Goal: Information Seeking & Learning: Learn about a topic

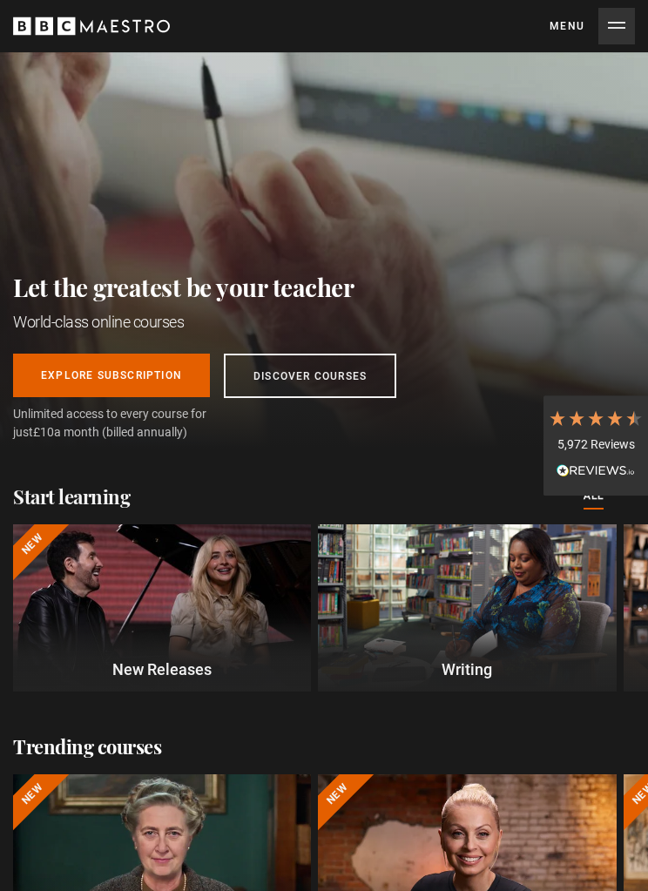
click at [314, 377] on link "Discover Courses" at bounding box center [310, 376] width 172 height 44
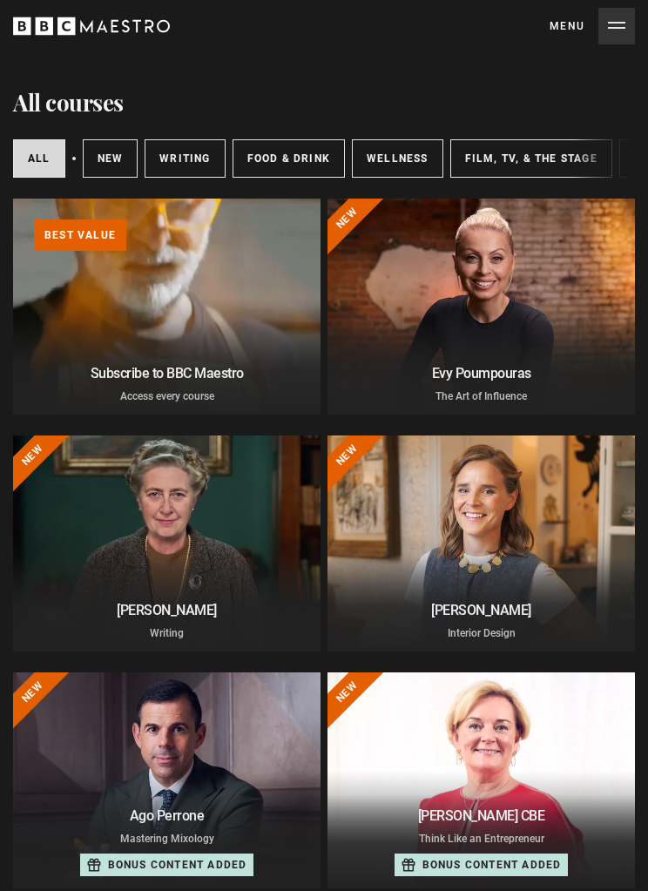
click at [13, 199] on link "Learn more about BBC Maestro" at bounding box center [13, 199] width 0 height 0
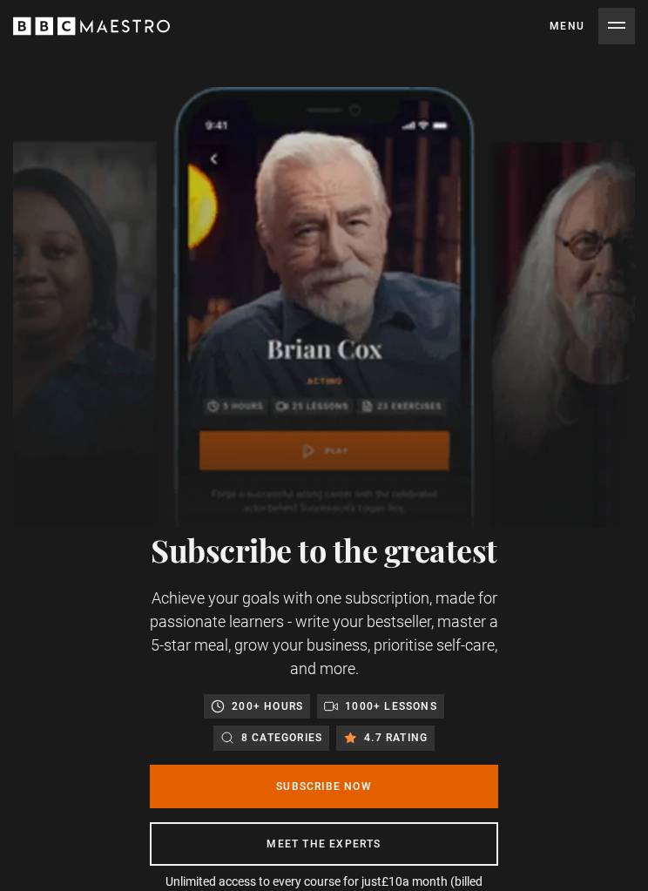
click at [605, 31] on button "Menu Close" at bounding box center [591, 26] width 85 height 37
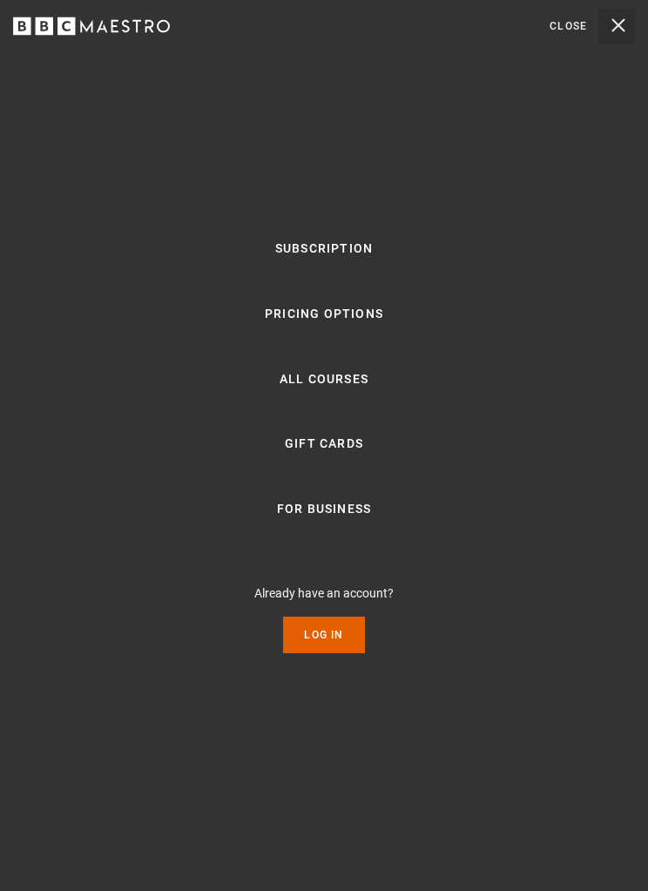
click at [308, 394] on ul "Subscription Pricing Options All Courses Gift Cards For business Already have a…" at bounding box center [323, 445] width 139 height 415
click at [309, 390] on link "All Courses" at bounding box center [324, 379] width 89 height 21
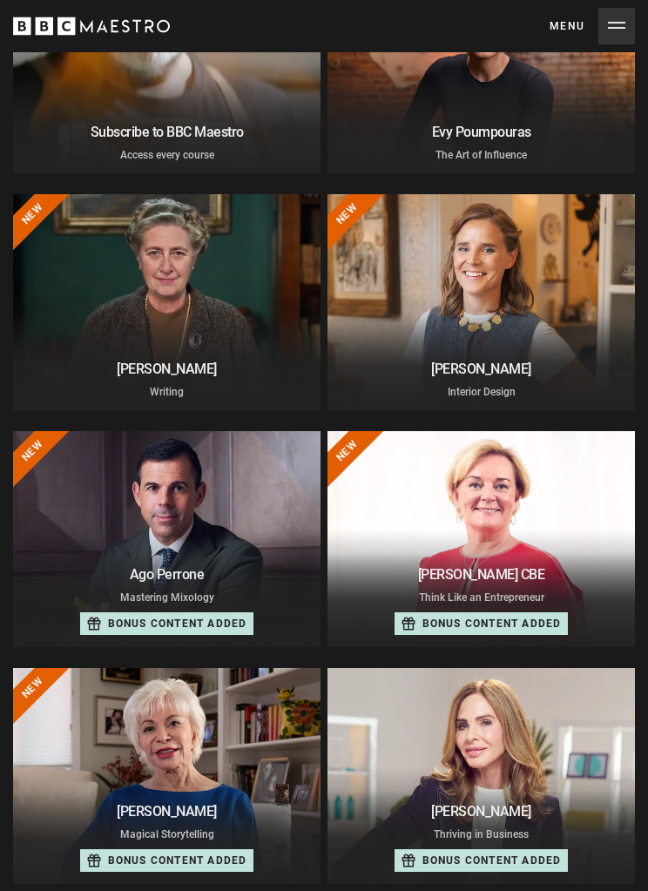
scroll to position [241, 0]
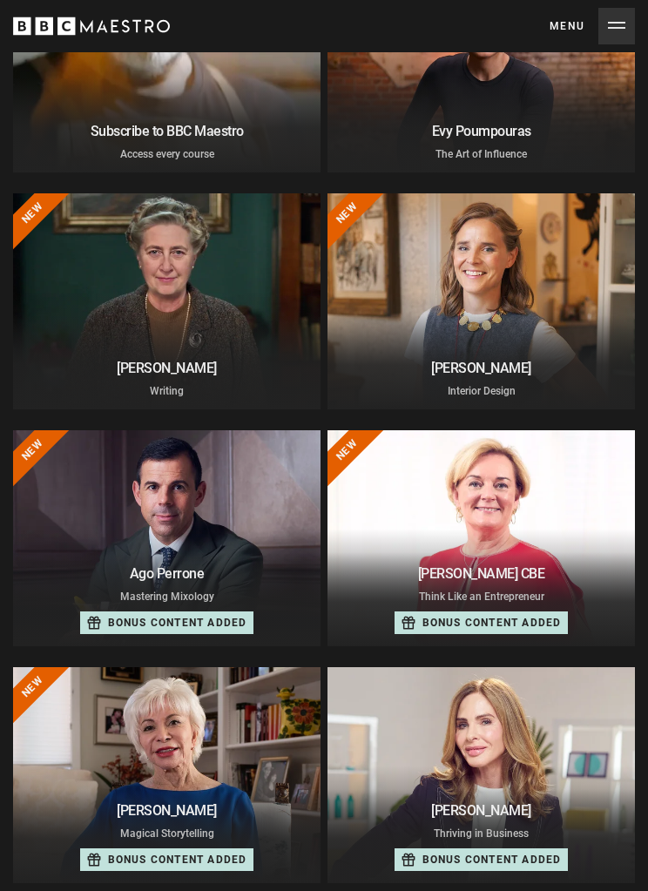
click at [501, 314] on div at bounding box center [480, 302] width 307 height 216
click at [490, 264] on div at bounding box center [480, 302] width 307 height 216
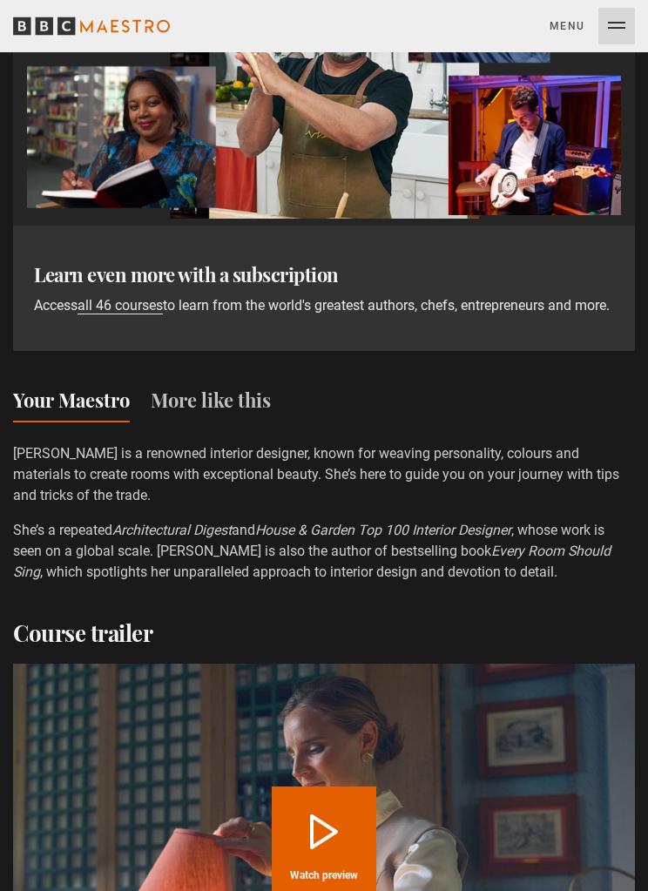
scroll to position [1432, 0]
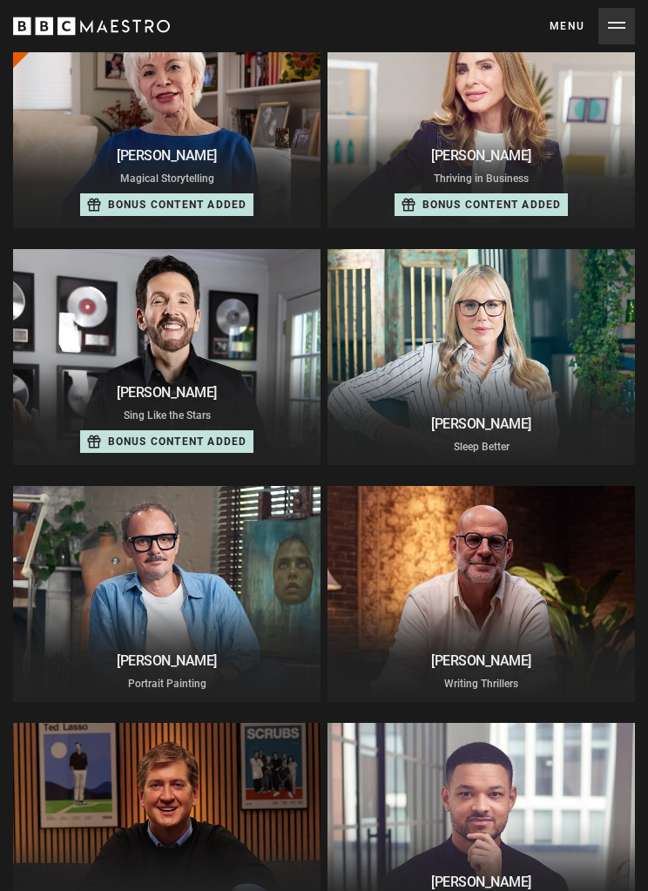
scroll to position [898, 0]
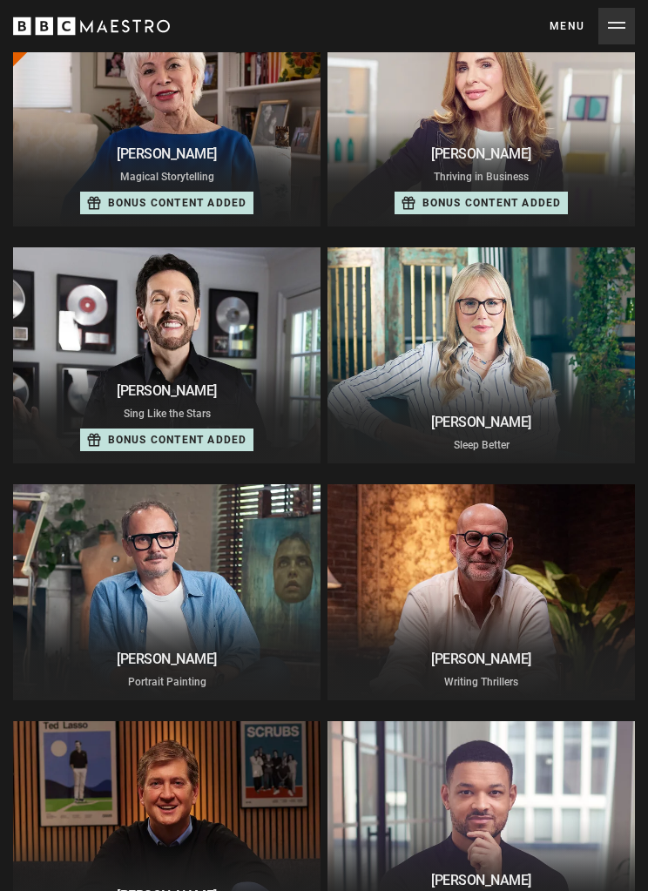
click at [210, 357] on div at bounding box center [166, 356] width 307 height 216
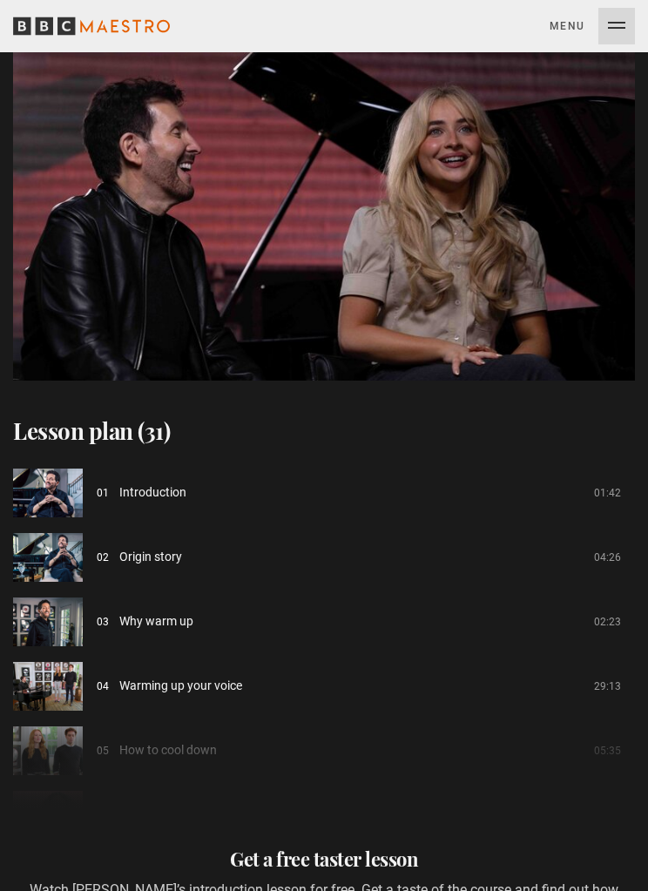
scroll to position [2182, 0]
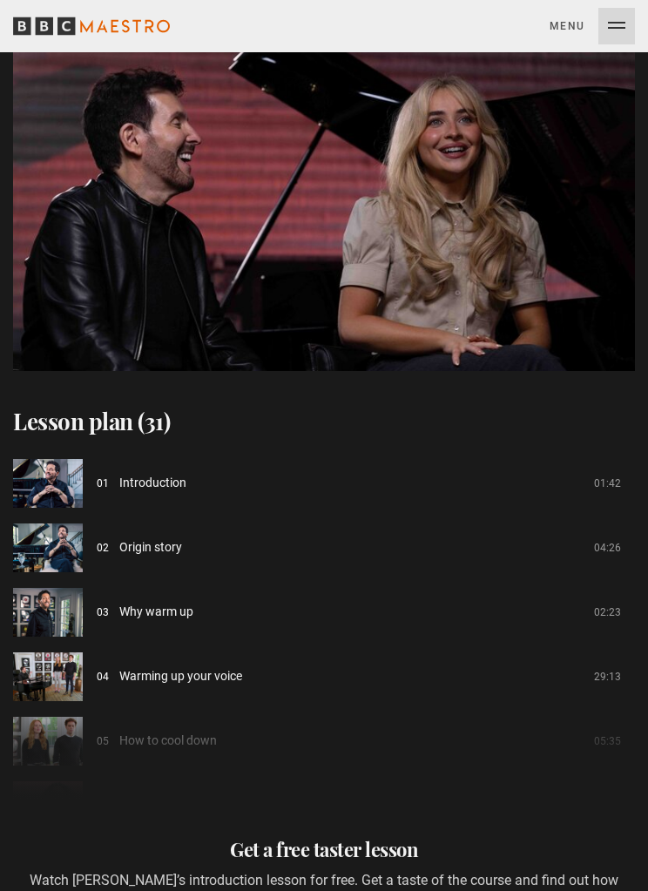
click at [549, 683] on div "01 Introduction 01:42 02 Origin story 04:26 03 Why warm up 02:23 04 Warming up …" at bounding box center [324, 626] width 622 height 348
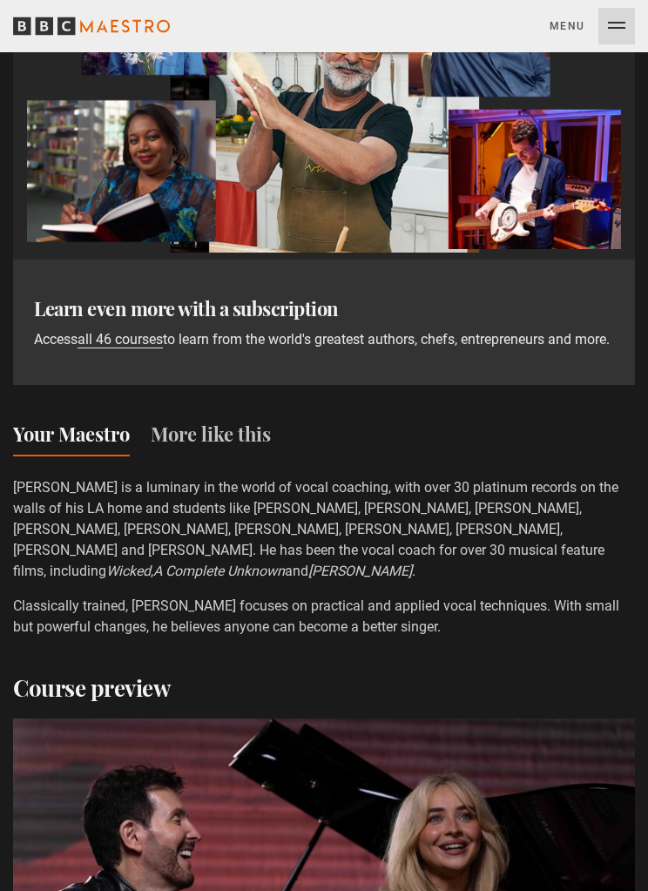
scroll to position [245, 0]
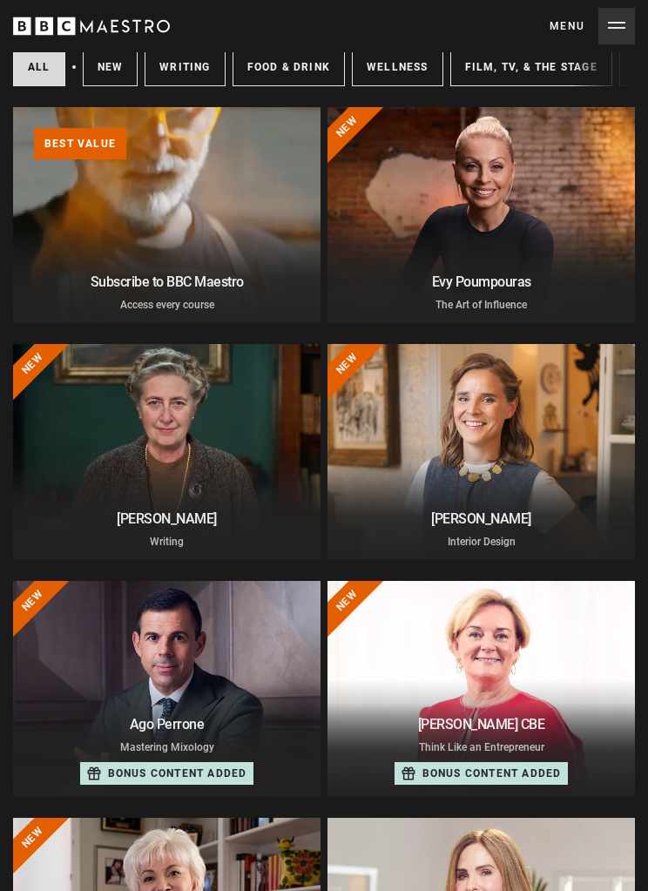
scroll to position [106, 0]
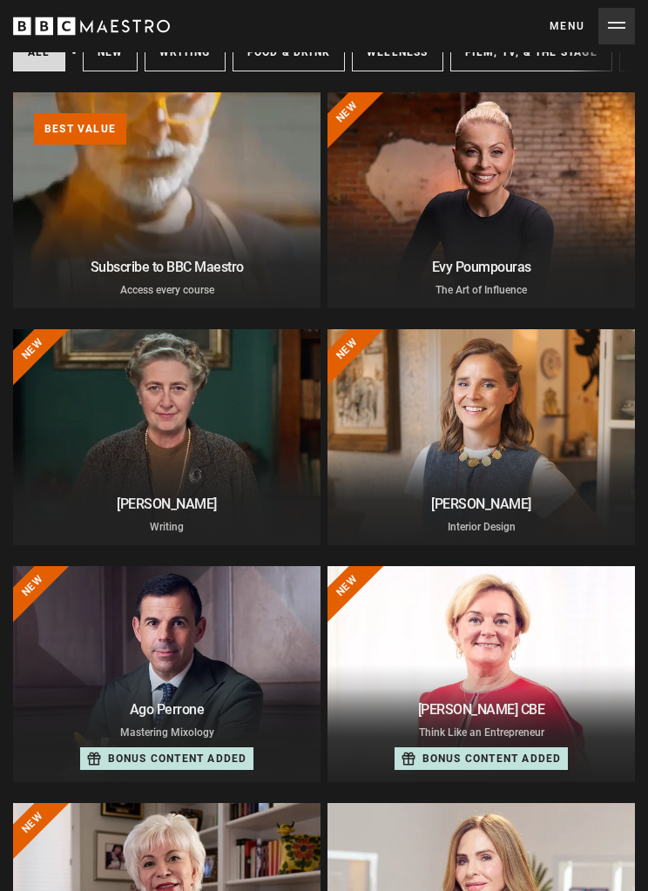
click at [188, 636] on div at bounding box center [166, 674] width 307 height 216
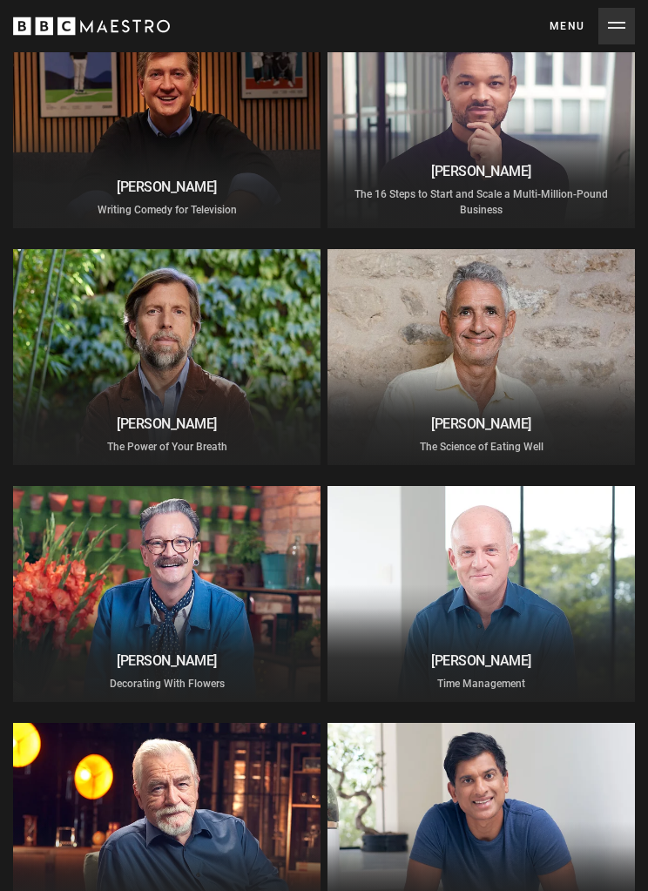
scroll to position [1607, 0]
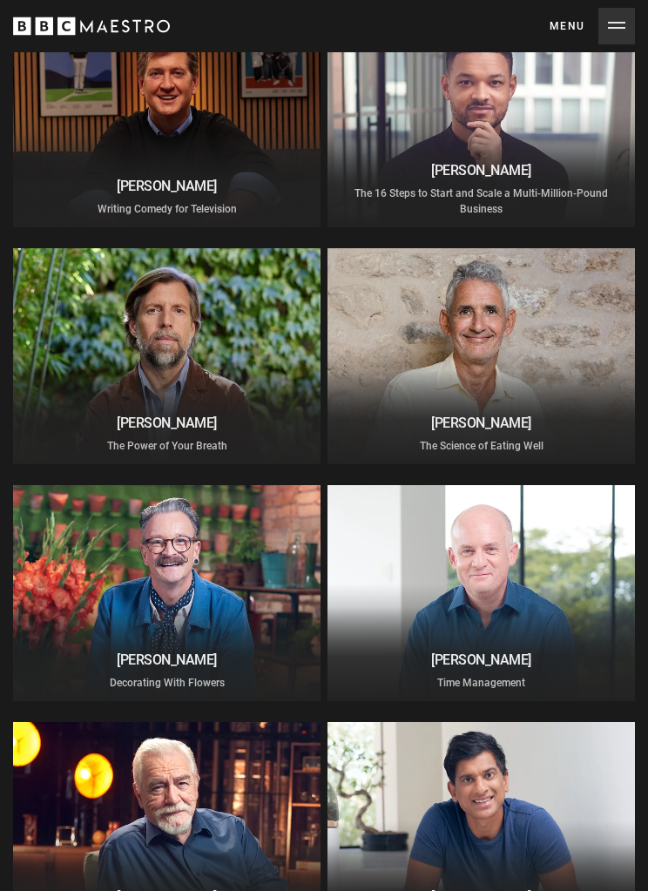
click at [498, 375] on div at bounding box center [480, 357] width 307 height 216
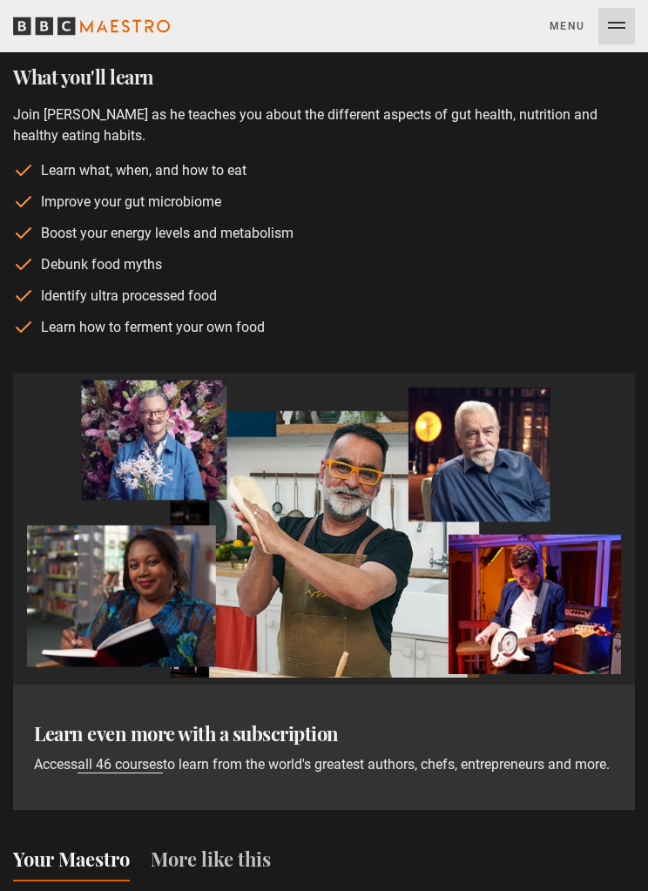
scroll to position [890, 0]
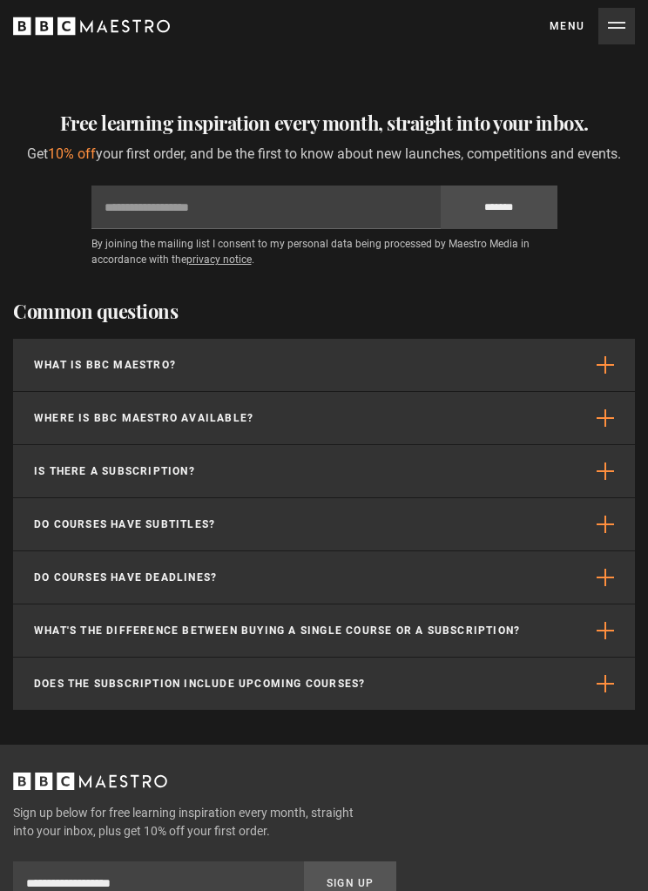
scroll to position [5920, 0]
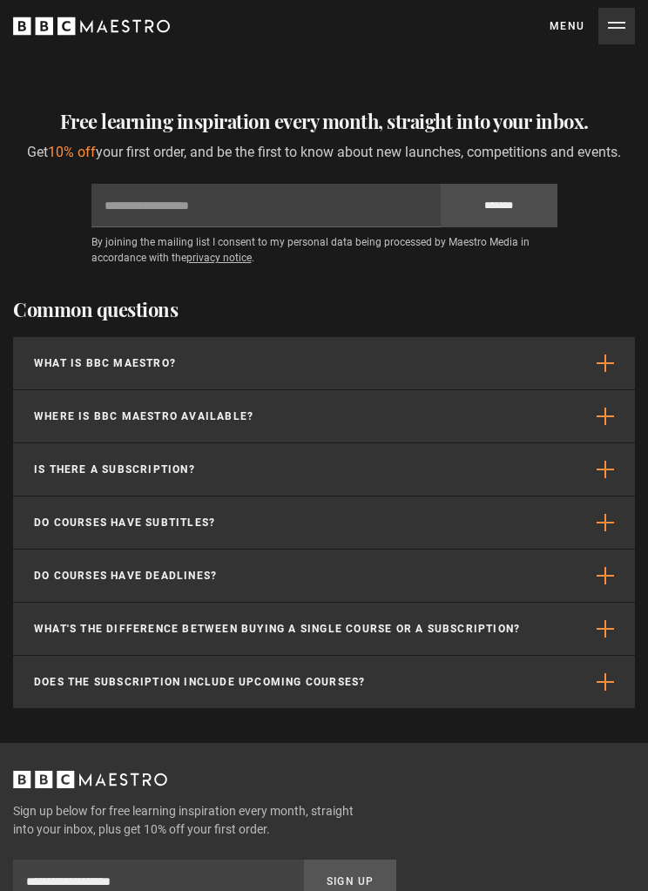
click at [590, 575] on button "Do courses have deadlines?" at bounding box center [324, 575] width 622 height 52
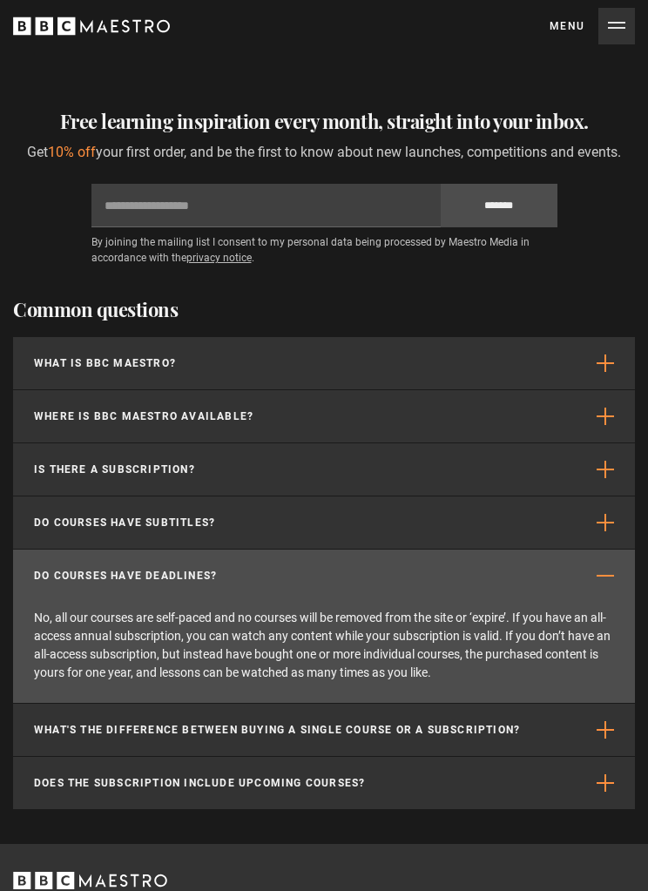
click at [585, 556] on button "Do courses have deadlines?" at bounding box center [324, 575] width 622 height 52
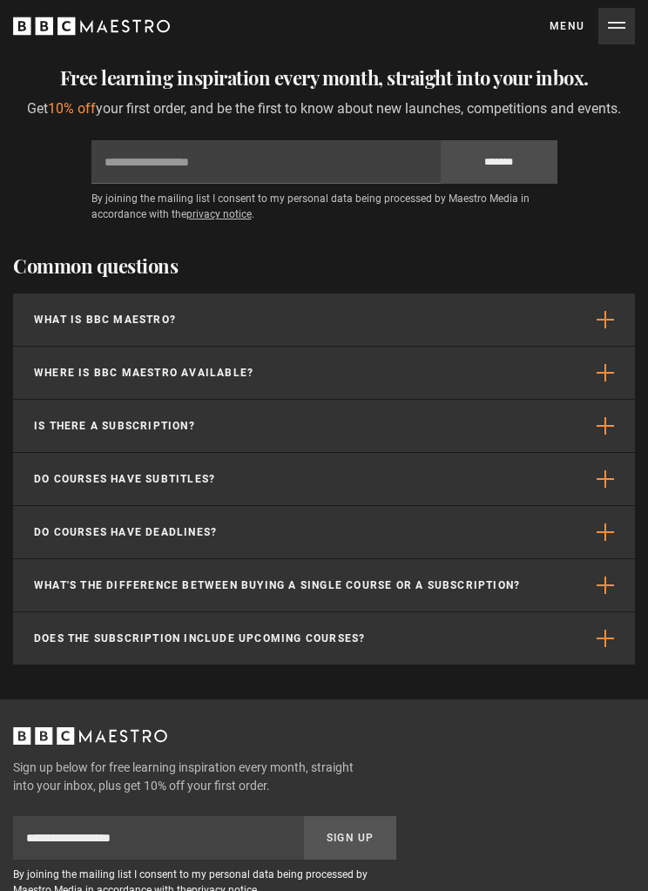
scroll to position [5973, 0]
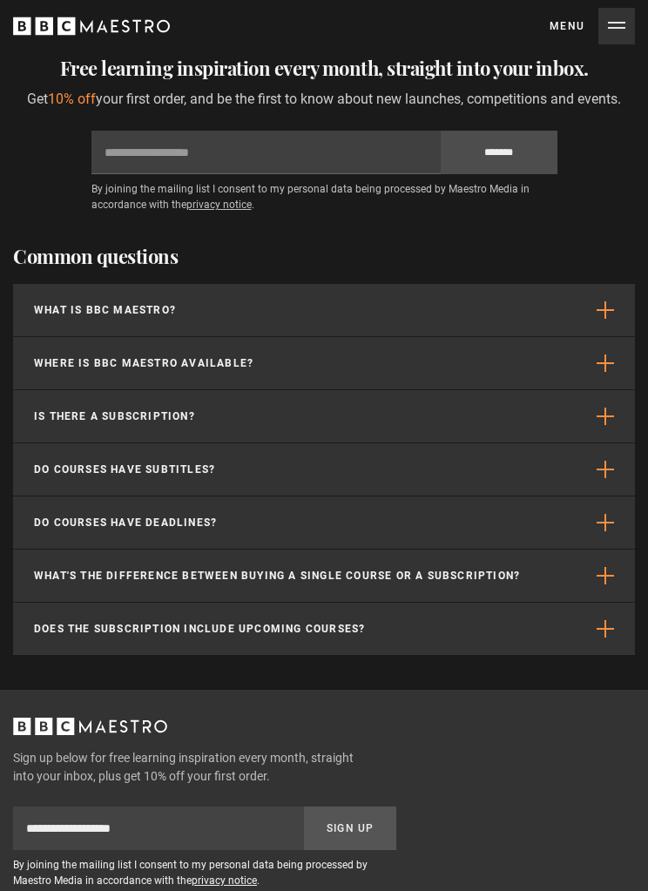
click at [579, 606] on button "Does the subscription include upcoming courses?" at bounding box center [324, 629] width 622 height 52
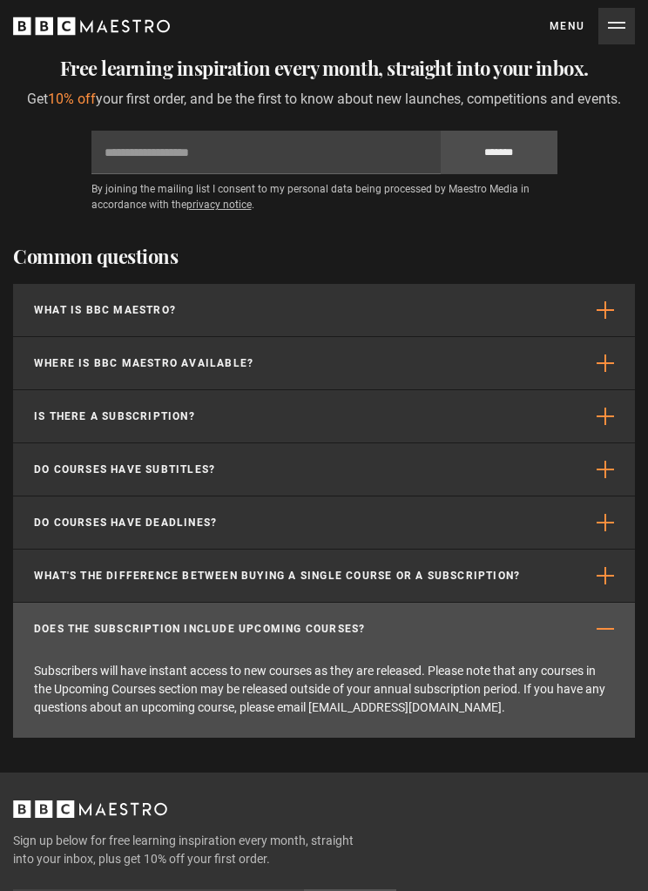
click at [583, 609] on button "Does the subscription include upcoming courses?" at bounding box center [324, 629] width 622 height 52
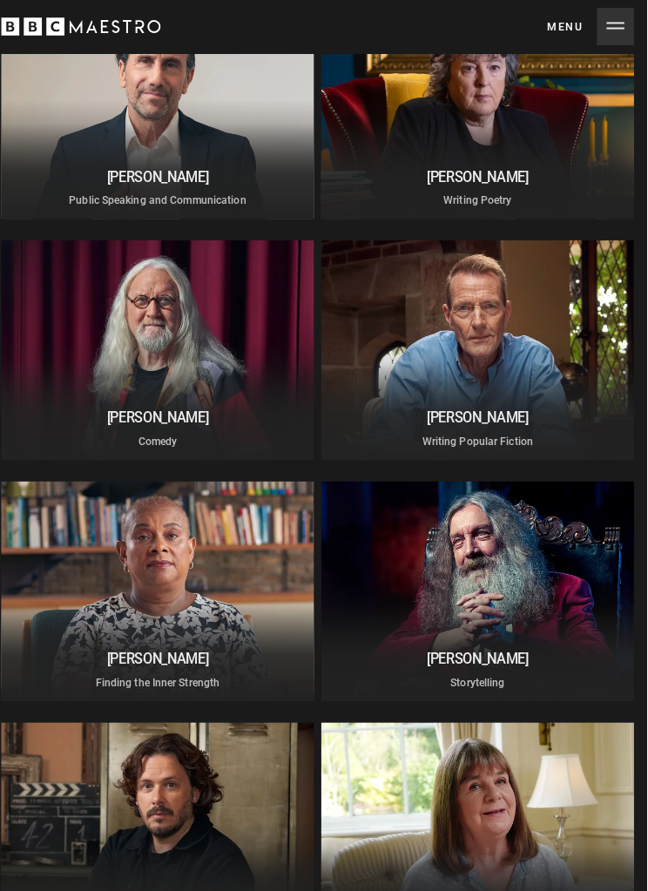
scroll to position [3224, 0]
